Goal: Information Seeking & Learning: Learn about a topic

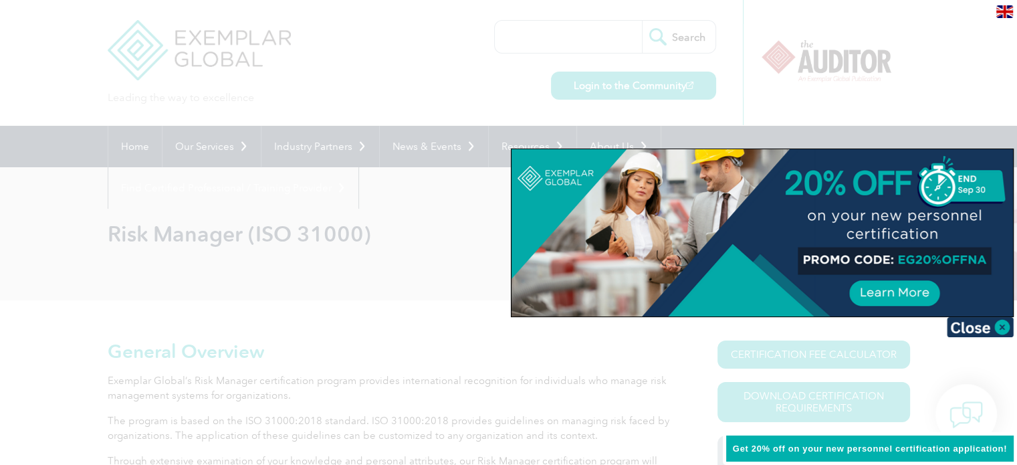
click at [943, 62] on div at bounding box center [508, 232] width 1017 height 465
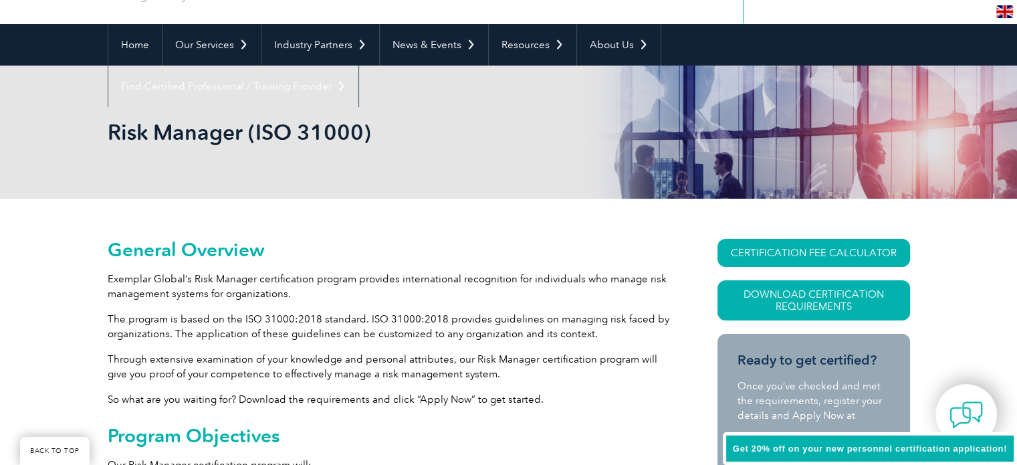
scroll to position [201, 0]
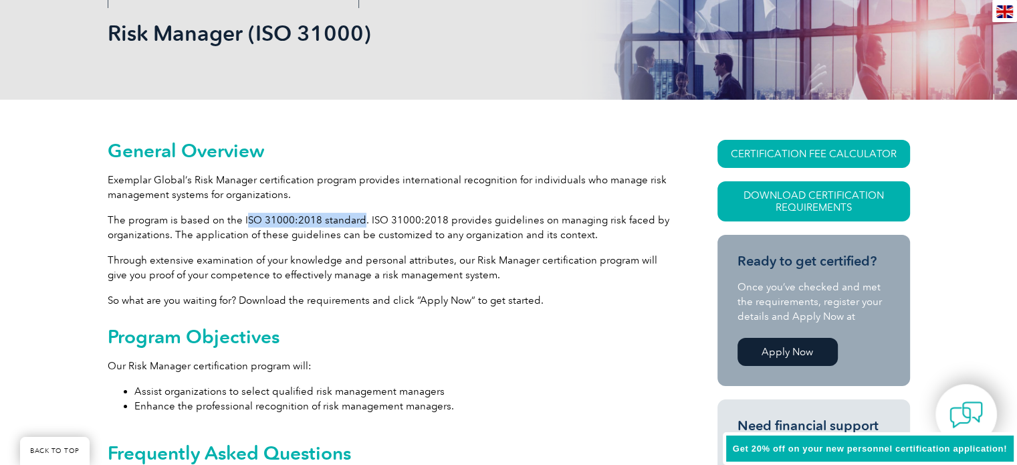
drag, startPoint x: 243, startPoint y: 219, endPoint x: 358, endPoint y: 222, distance: 115.1
click at [358, 222] on p "The program is based on the ISO 31000:2018 standard. ISO 31000:2018 provides gu…" at bounding box center [389, 227] width 562 height 29
copy p "SO 31000:2018 standard"
drag, startPoint x: 473, startPoint y: 257, endPoint x: 586, endPoint y: 267, distance: 114.1
click at [586, 267] on p "Through extensive examination of your knowledge and personal attributes, our Ri…" at bounding box center [389, 267] width 562 height 29
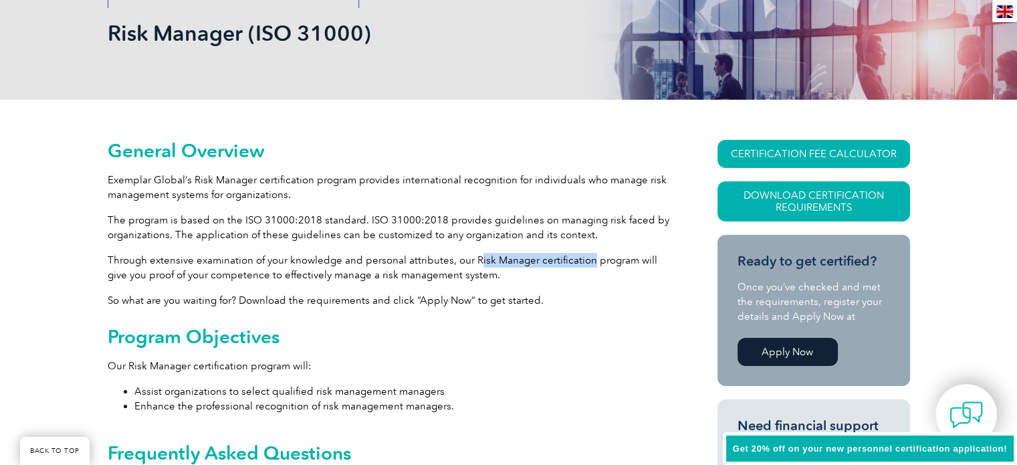
copy p "isk Manager certification"
drag, startPoint x: 378, startPoint y: 274, endPoint x: 508, endPoint y: 272, distance: 130.4
click at [508, 272] on p "Through extensive examination of your knowledge and personal attributes, our Ri…" at bounding box center [389, 267] width 562 height 29
copy p "risk management system."
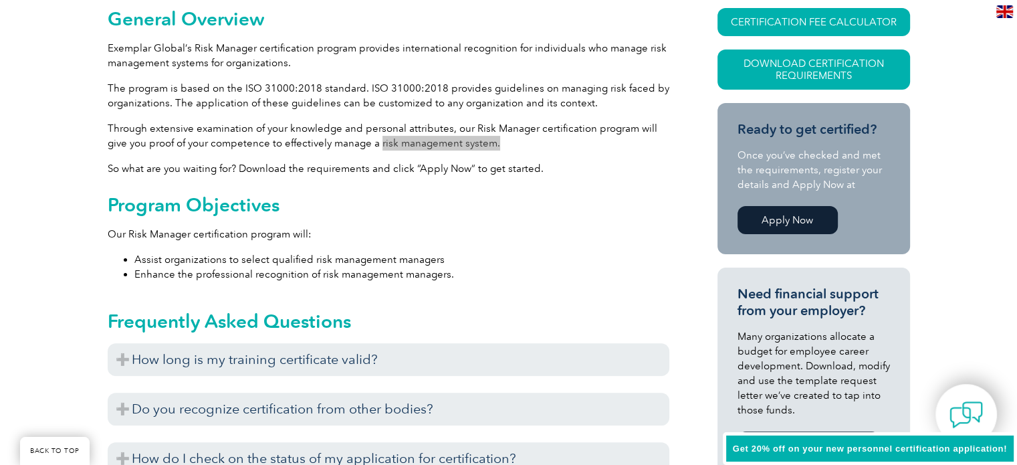
scroll to position [334, 0]
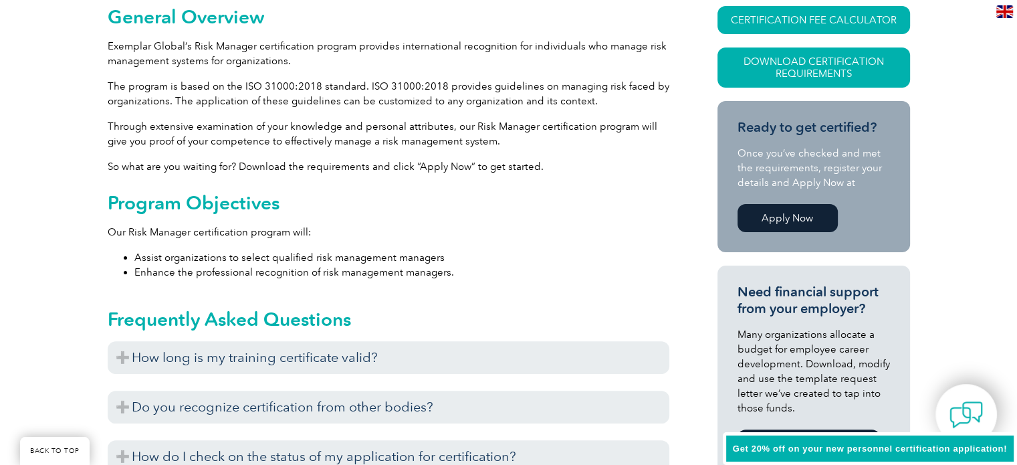
click at [316, 227] on p "Our Risk Manager certification program will:" at bounding box center [389, 232] width 562 height 15
drag, startPoint x: 318, startPoint y: 272, endPoint x: 446, endPoint y: 271, distance: 128.4
click at [446, 271] on li "Enhance the professional recognition of risk management managers." at bounding box center [401, 272] width 535 height 15
copy li "risk management managers"
click at [362, 247] on div "Program Objectives Our Risk Manager certification program will: Assist organiza…" at bounding box center [389, 236] width 562 height 88
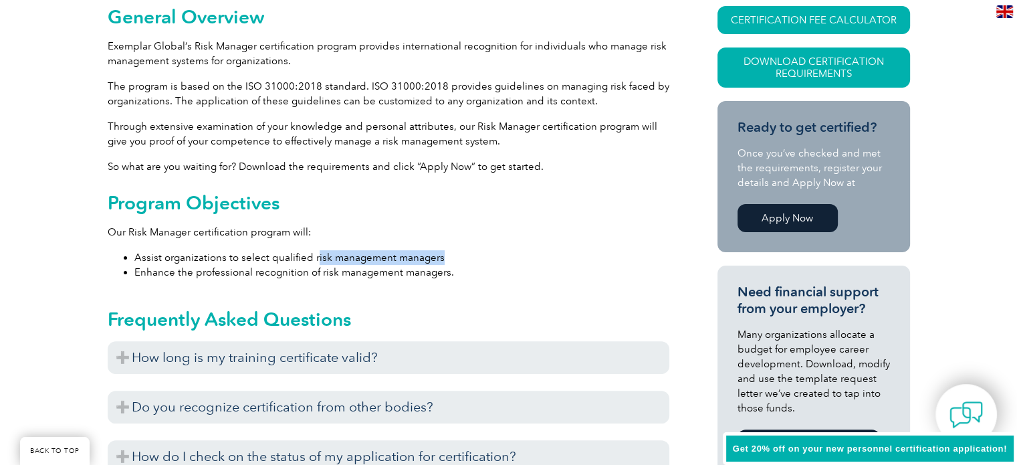
drag, startPoint x: 313, startPoint y: 259, endPoint x: 449, endPoint y: 246, distance: 136.3
click at [449, 246] on div "Program Objectives Our Risk Manager certification program will: Assist organiza…" at bounding box center [389, 236] width 562 height 88
copy li "isk management managers"
click at [328, 249] on div "Program Objectives Our Risk Manager certification program will: Assist organiza…" at bounding box center [389, 236] width 562 height 88
click at [330, 245] on div "Program Objectives Our Risk Manager certification program will: Assist organiza…" at bounding box center [389, 236] width 562 height 88
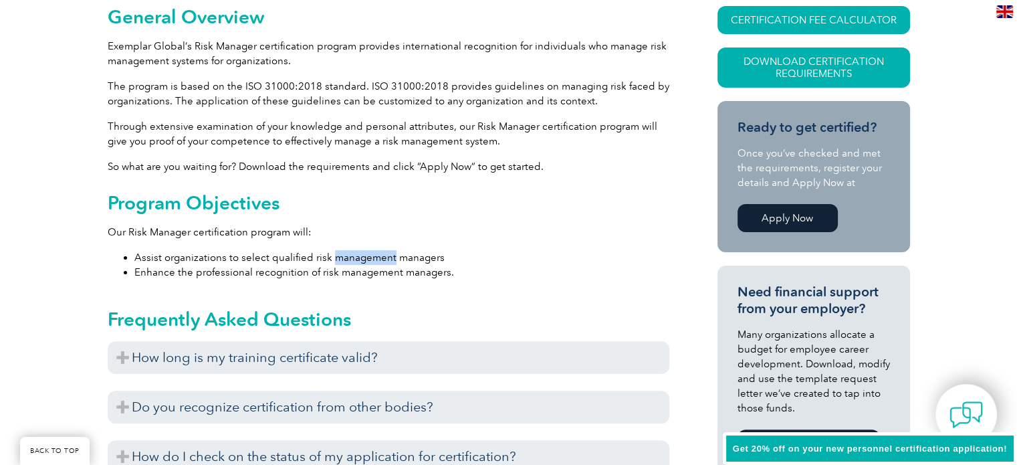
click at [331, 245] on div "Program Objectives Our Risk Manager certification program will: Assist organiza…" at bounding box center [389, 236] width 562 height 88
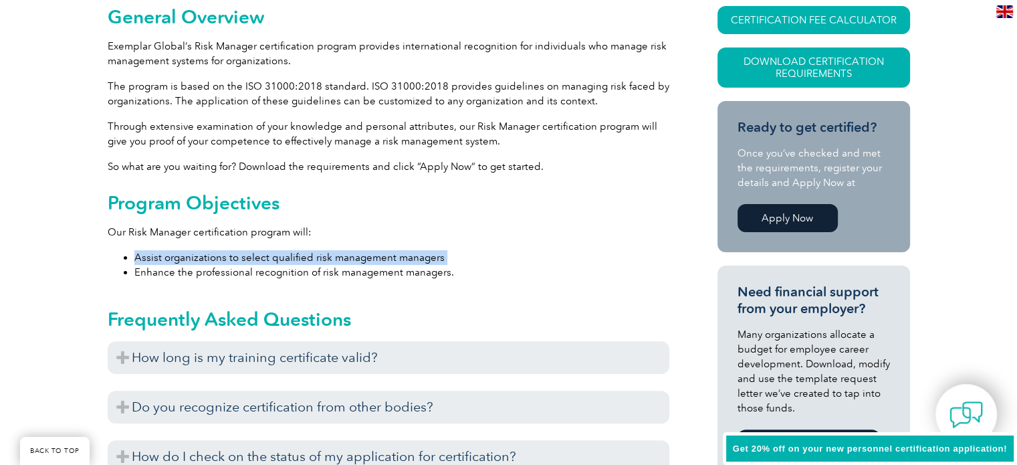
click at [331, 245] on div "Program Objectives Our Risk Manager certification program will: Assist organiza…" at bounding box center [389, 236] width 562 height 88
click at [314, 265] on li "Enhance the professional recognition of risk management managers." at bounding box center [401, 272] width 535 height 15
click at [320, 251] on li "Assist organizations to select qualified risk management managers" at bounding box center [401, 257] width 535 height 15
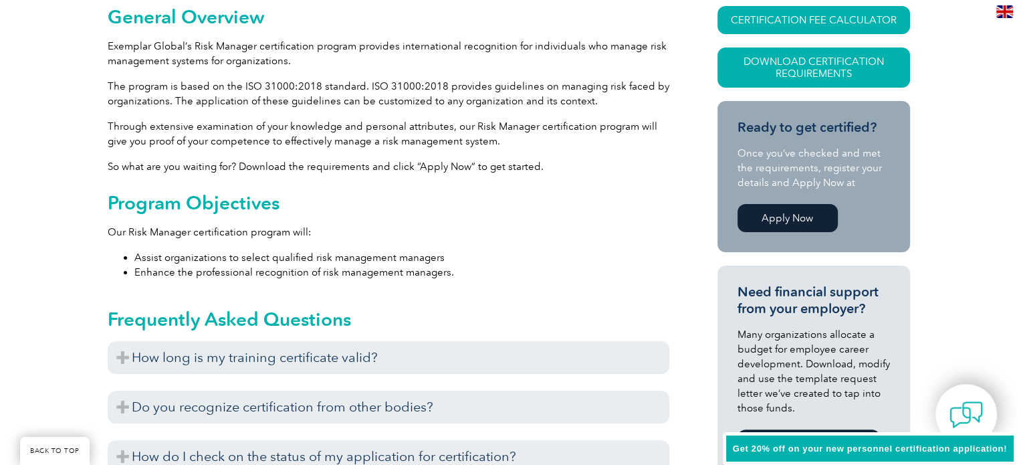
click at [324, 245] on div "Program Objectives Our Risk Manager certification program will: Assist organiza…" at bounding box center [389, 236] width 562 height 88
drag, startPoint x: 312, startPoint y: 261, endPoint x: 467, endPoint y: 257, distance: 155.8
click at [467, 257] on li "Assist organizations to select qualified risk management managers" at bounding box center [401, 257] width 535 height 15
copy li "risk management managers"
drag, startPoint x: 472, startPoint y: 126, endPoint x: 629, endPoint y: 125, distance: 156.5
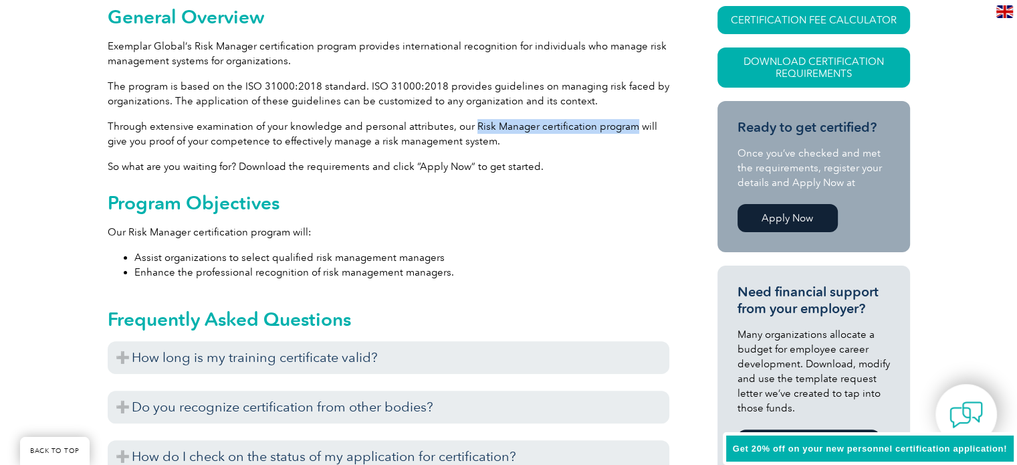
click at [629, 125] on p "Through extensive examination of your knowledge and personal attributes, our Ri…" at bounding box center [389, 133] width 562 height 29
copy p "Risk Manager certification program"
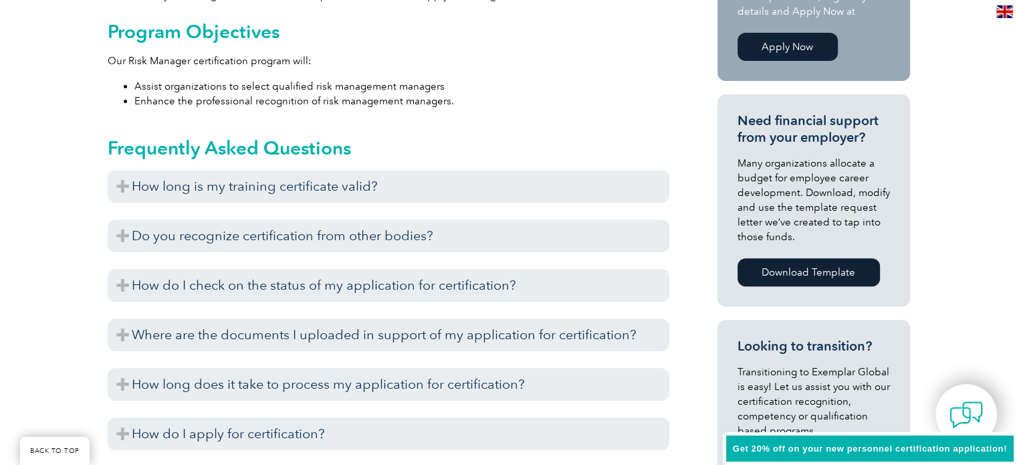
scroll to position [535, 0]
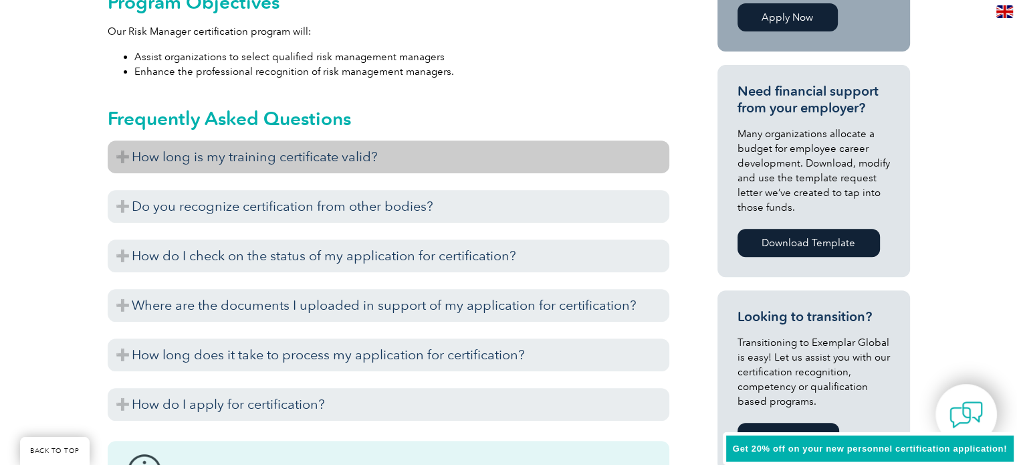
click at [254, 164] on h3 "How long is my training certificate valid?" at bounding box center [389, 156] width 562 height 33
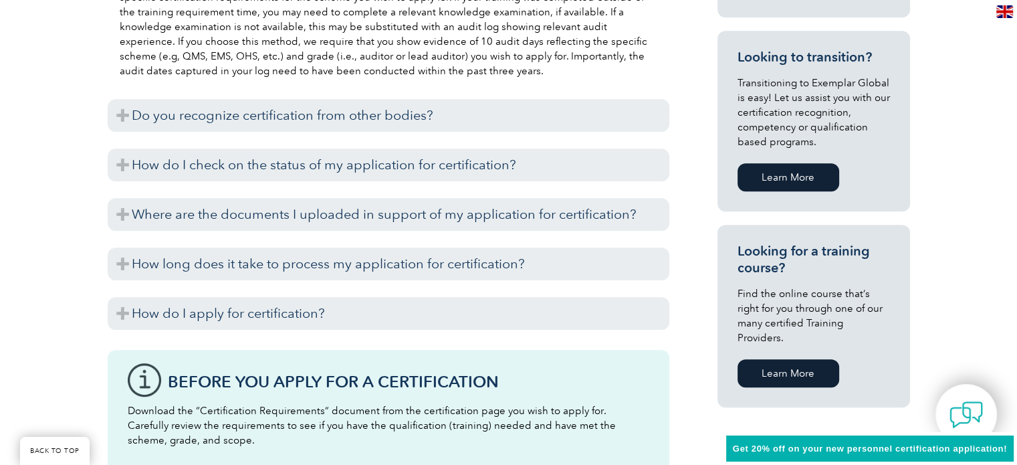
scroll to position [802, 0]
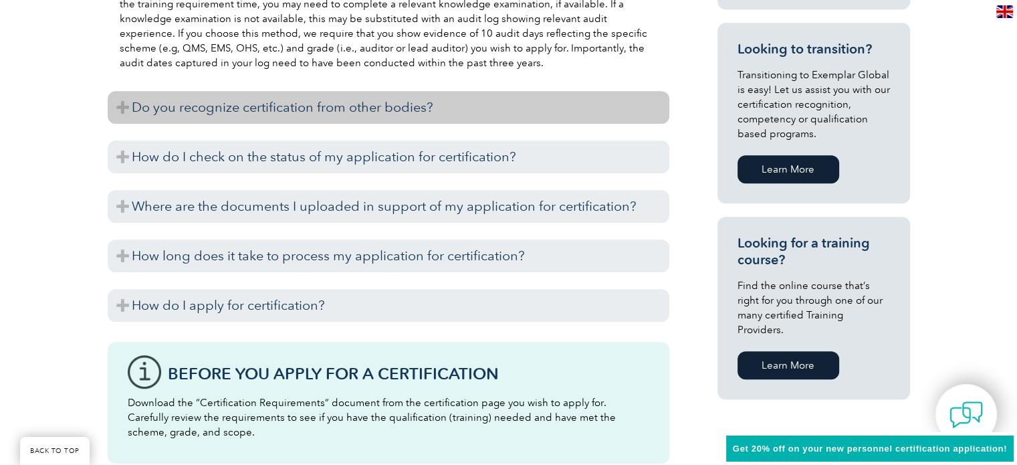
click at [355, 107] on h3 "Do you recognize certification from other bodies?" at bounding box center [389, 107] width 562 height 33
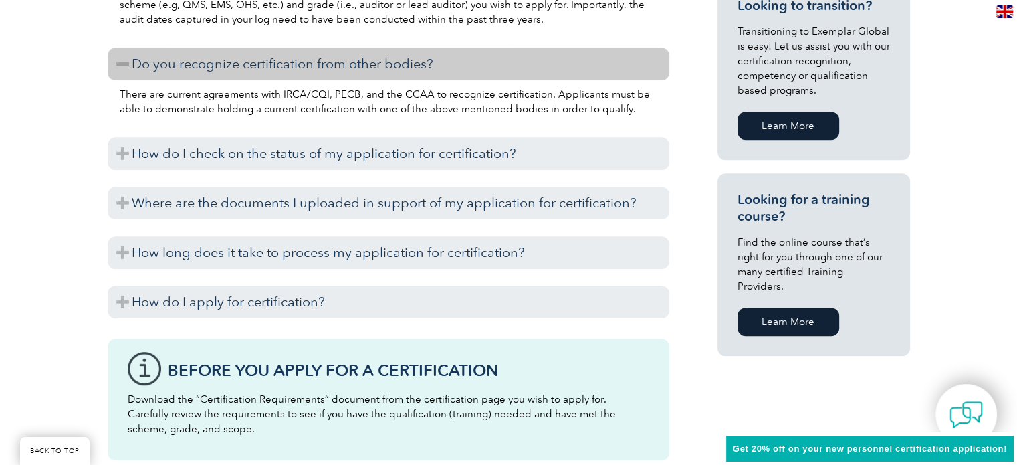
scroll to position [869, 0]
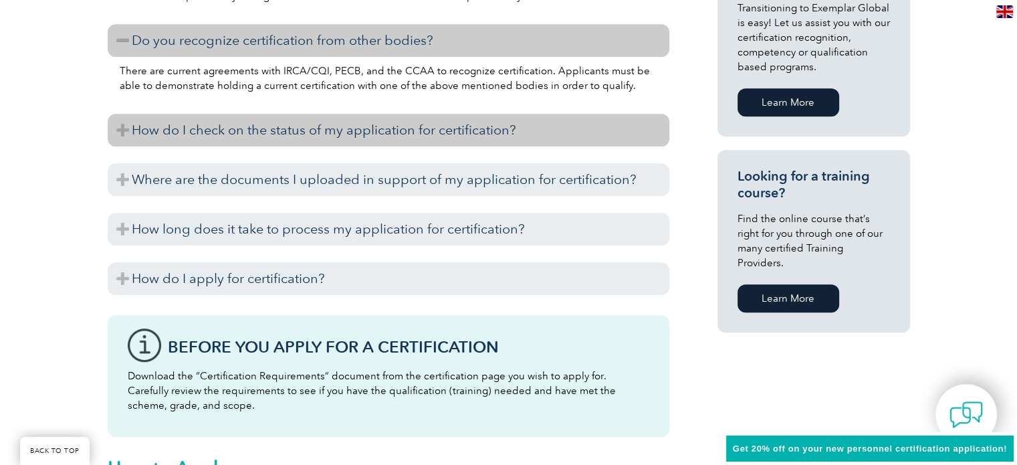
click at [362, 137] on h3 "How do I check on the status of my application for certification?" at bounding box center [389, 130] width 562 height 33
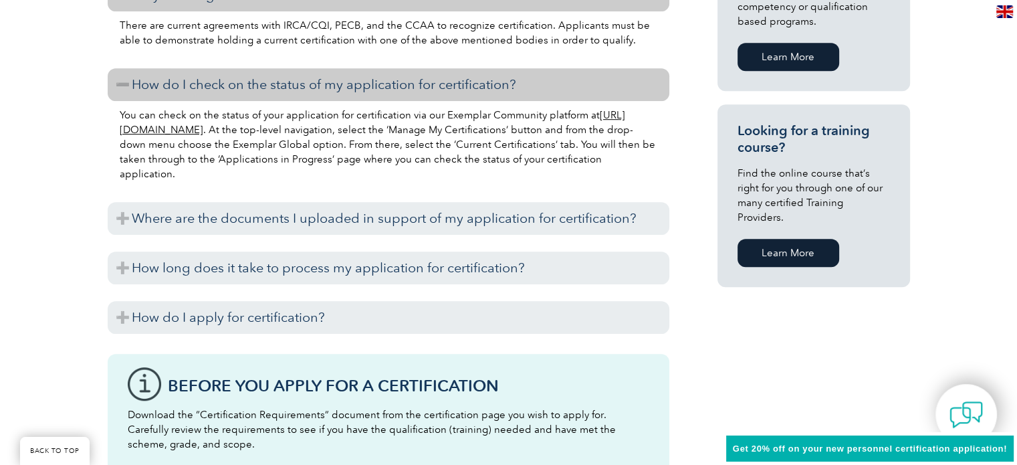
scroll to position [936, 0]
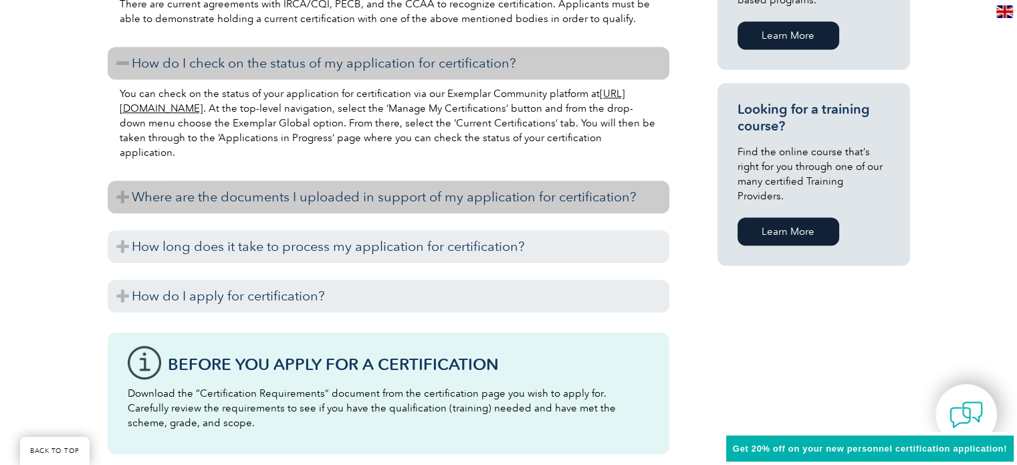
click at [451, 201] on h3 "Where are the documents I uploaded in support of my application for certificati…" at bounding box center [389, 197] width 562 height 33
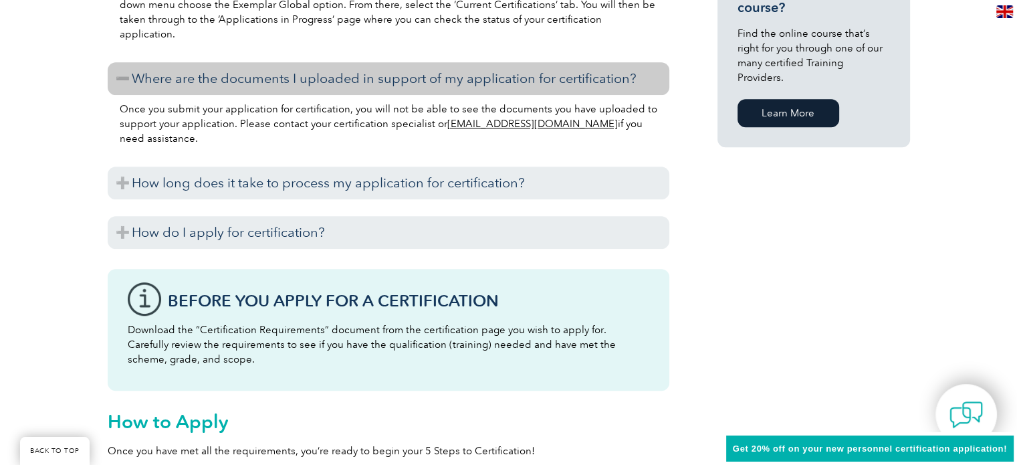
scroll to position [1070, 0]
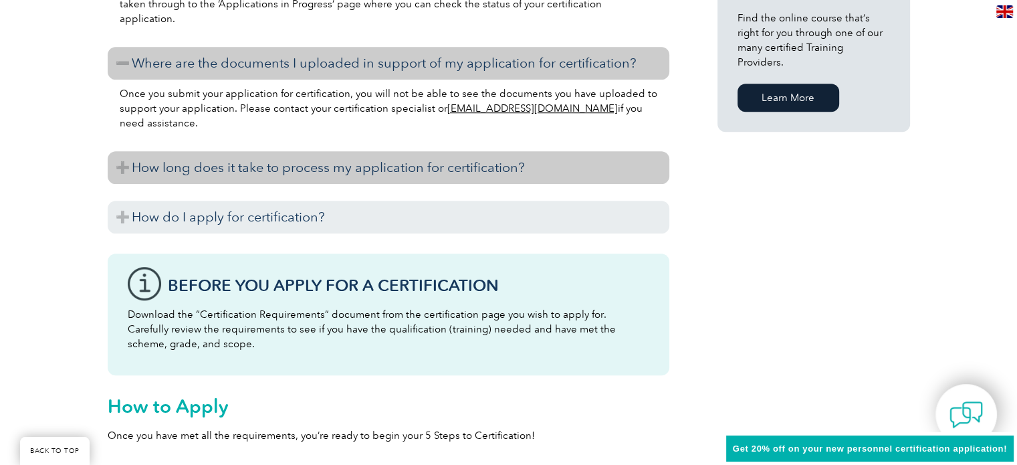
click at [175, 178] on h3 "How long does it take to process my application for certification?" at bounding box center [389, 167] width 562 height 33
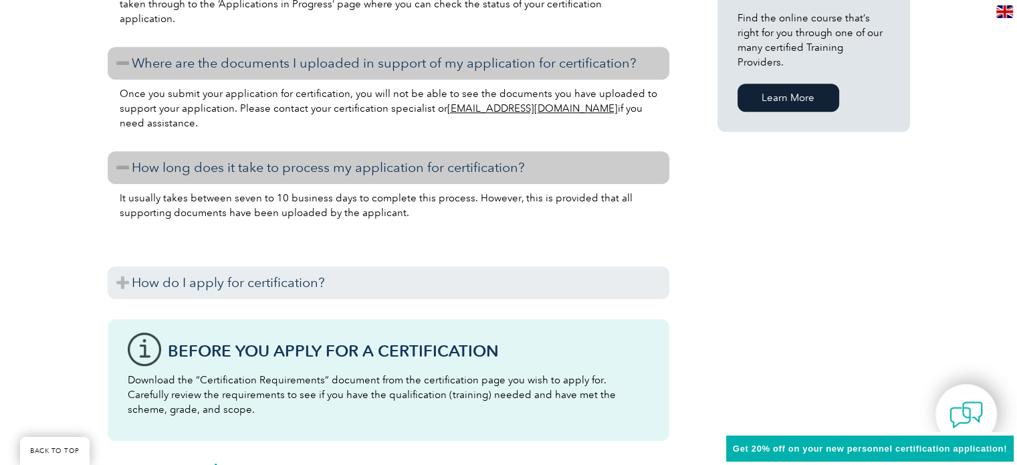
click at [190, 307] on div "How to Apply Once you have met all the requirements, you’re ready to begin your…" at bounding box center [389, 31] width 562 height 953
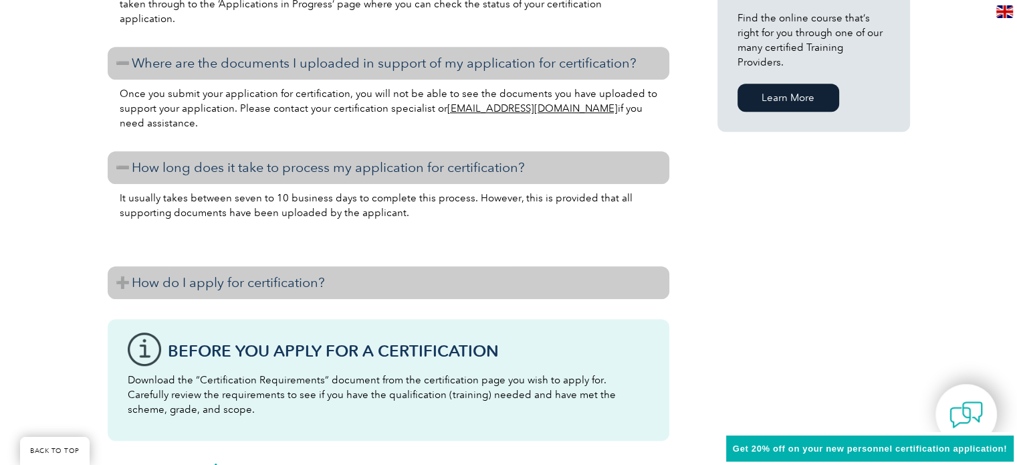
click at [188, 286] on h3 "How do I apply for certification?" at bounding box center [389, 282] width 562 height 33
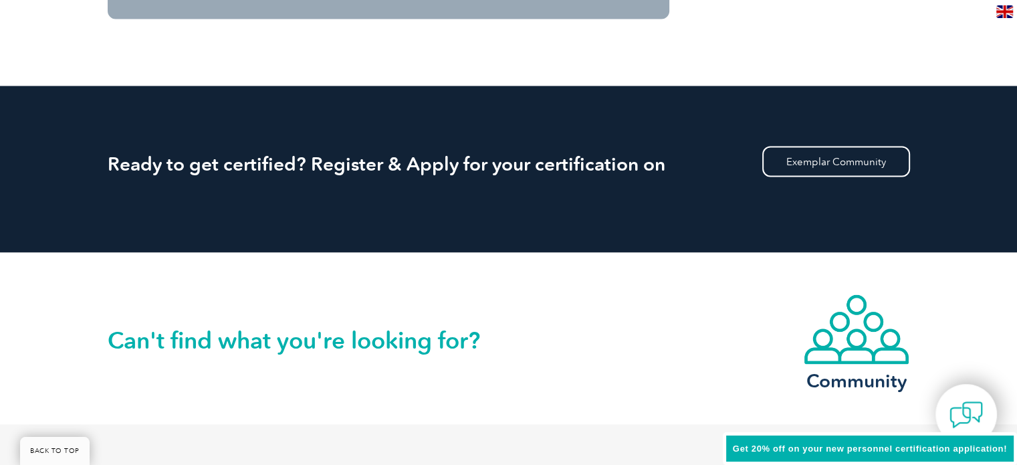
scroll to position [2634, 0]
